Goal: Information Seeking & Learning: Understand process/instructions

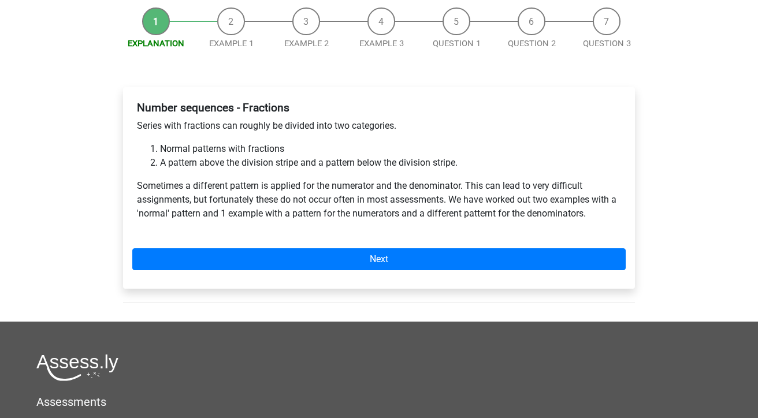
scroll to position [116, 0]
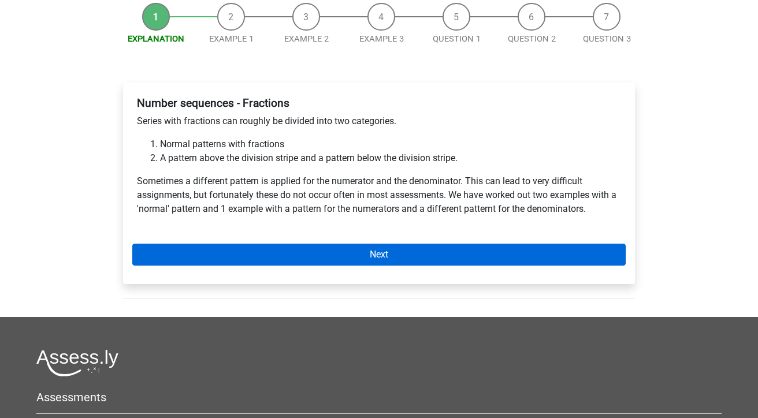
click at [217, 248] on link "Next" at bounding box center [379, 255] width 494 height 22
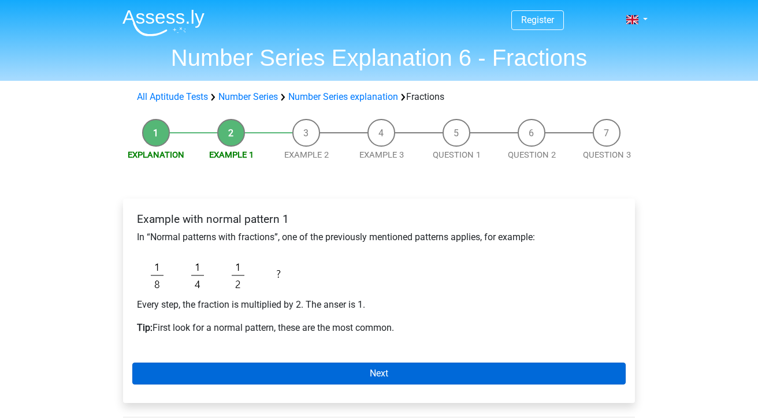
click at [259, 372] on link "Next" at bounding box center [379, 374] width 494 height 22
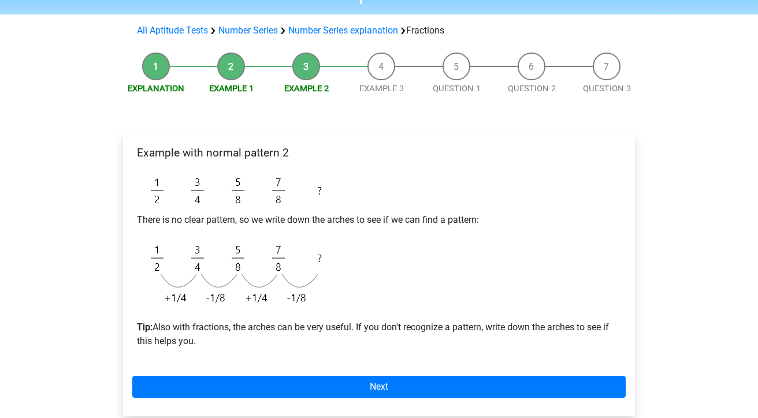
scroll to position [71, 0]
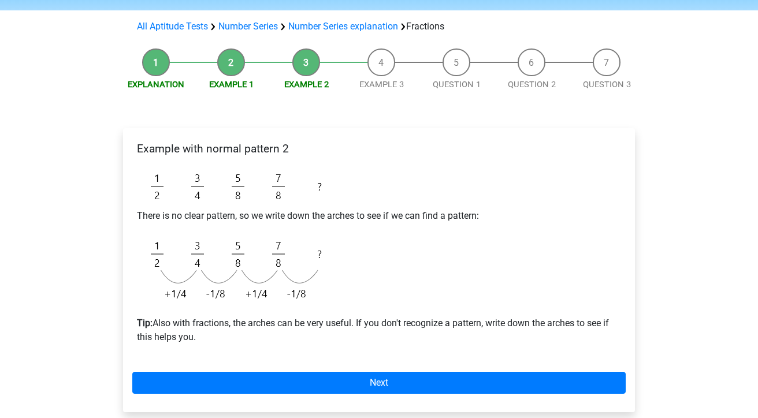
click at [259, 396] on div "Example with normal pattern 2 There is no clear pattern, so we write down the a…" at bounding box center [379, 270] width 512 height 284
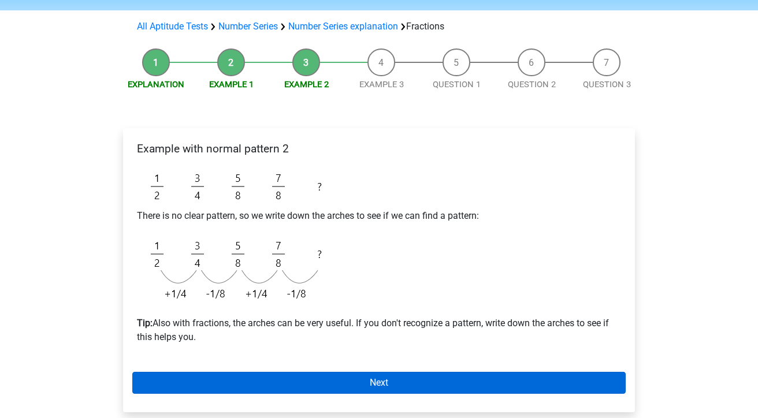
click at [250, 381] on link "Next" at bounding box center [379, 383] width 494 height 22
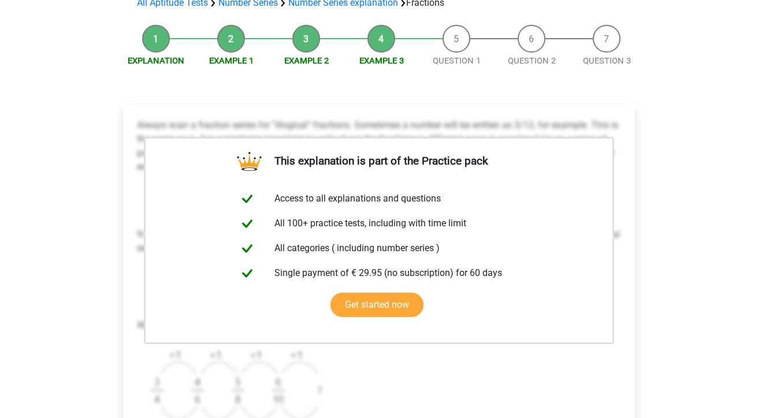
scroll to position [94, 0]
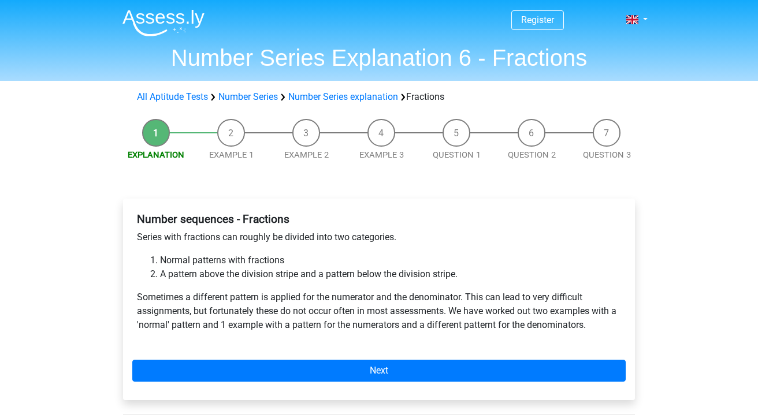
scroll to position [116, 0]
